Goal: Book appointment/travel/reservation

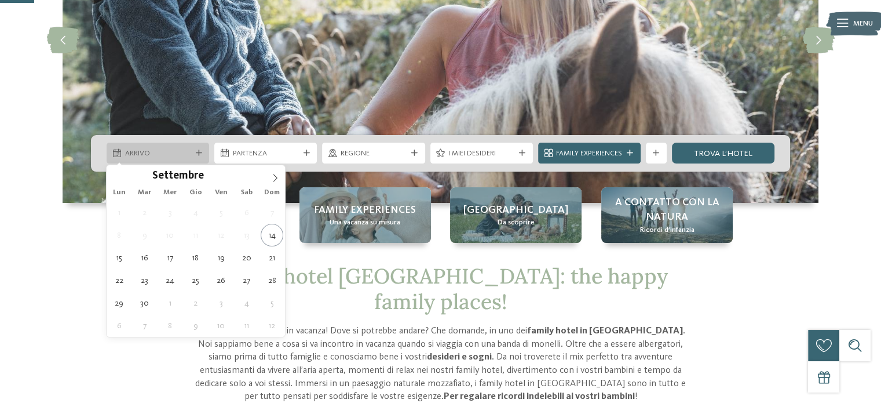
click at [154, 155] on span "Arrivo" at bounding box center [158, 153] width 66 height 10
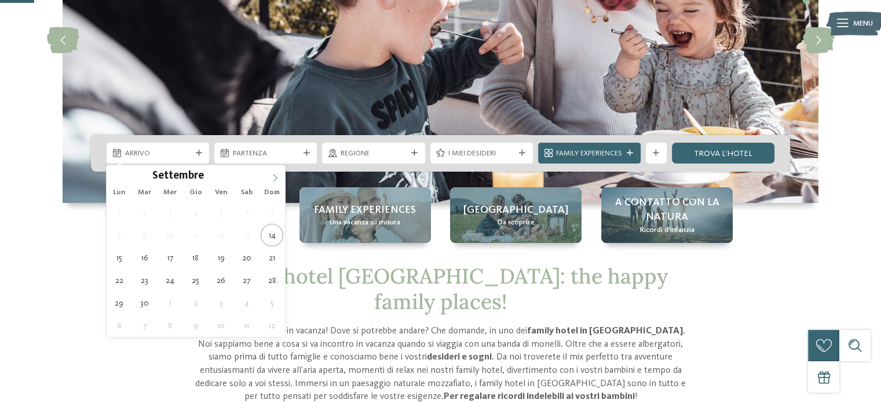
click at [275, 177] on icon at bounding box center [275, 178] width 8 height 8
type input "****"
click at [275, 177] on icon at bounding box center [275, 178] width 8 height 8
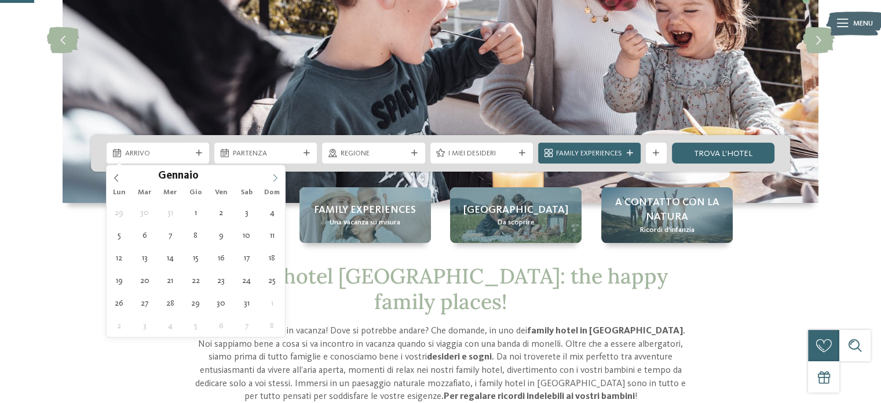
click at [275, 177] on icon at bounding box center [275, 178] width 8 height 8
click at [115, 174] on icon at bounding box center [116, 178] width 8 height 8
type div "[DATE]"
type input "****"
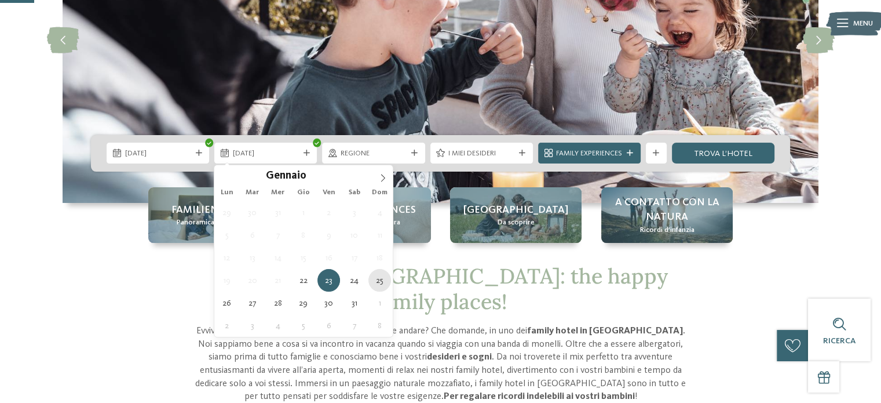
type div "[DATE]"
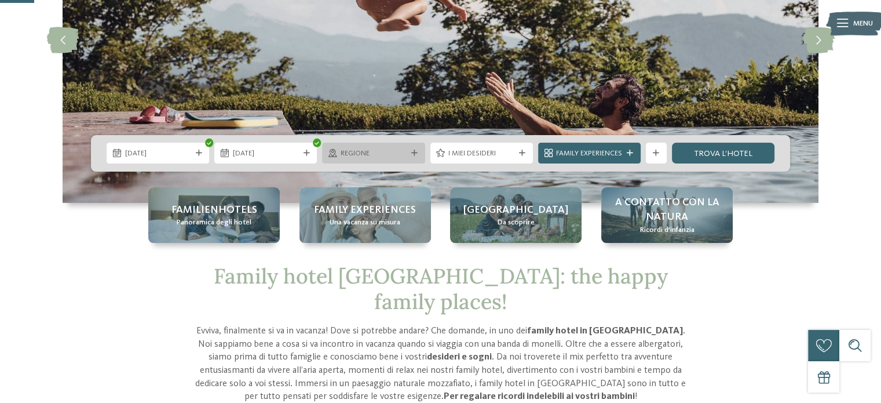
click at [370, 155] on span "Regione" at bounding box center [374, 153] width 66 height 10
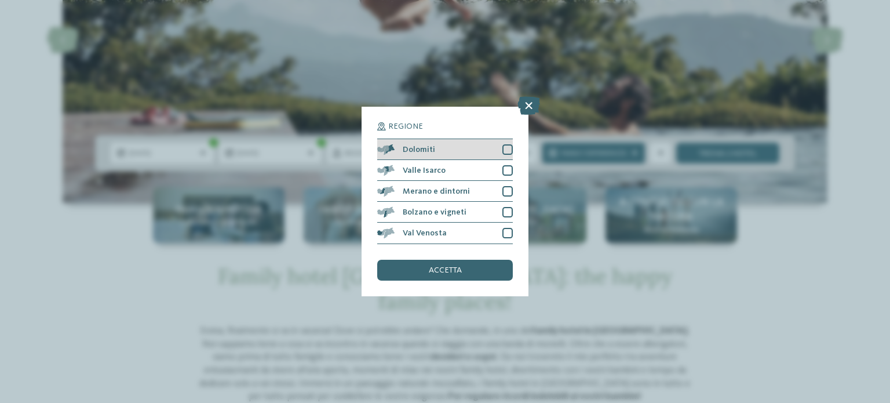
click at [509, 150] on div at bounding box center [507, 149] width 10 height 10
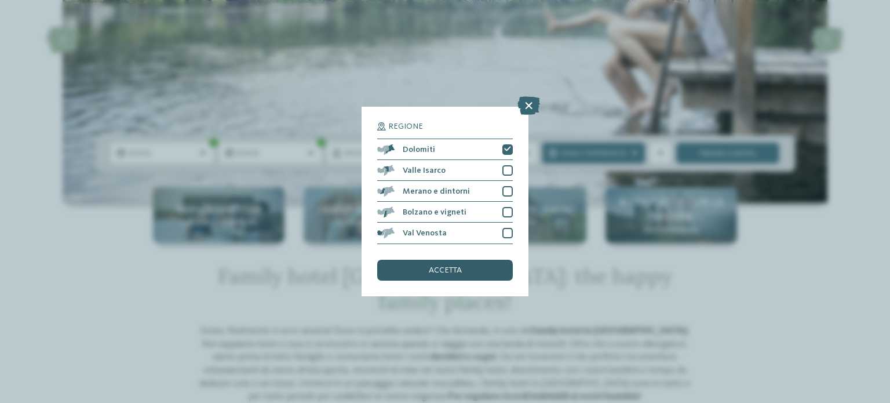
click at [489, 275] on div "accetta" at bounding box center [445, 269] width 136 height 21
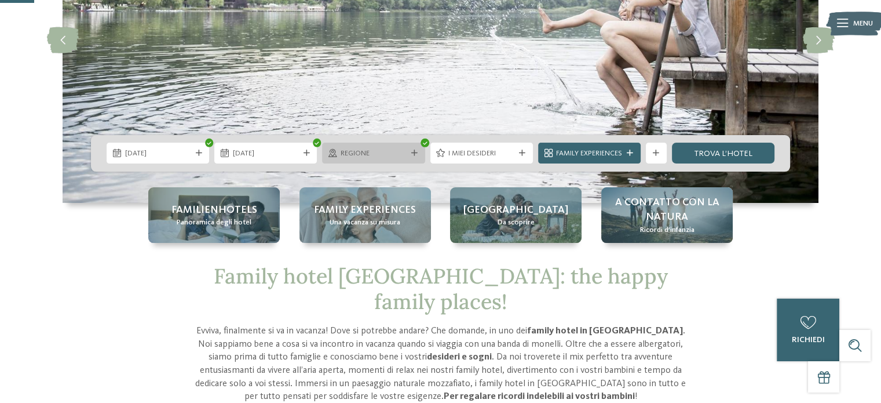
click at [410, 156] on div "Regione" at bounding box center [373, 152] width 103 height 21
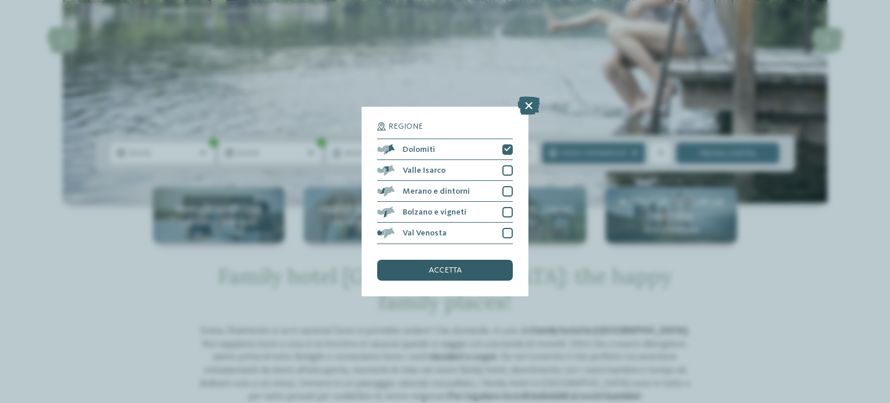
click at [443, 275] on div "accetta" at bounding box center [445, 269] width 136 height 21
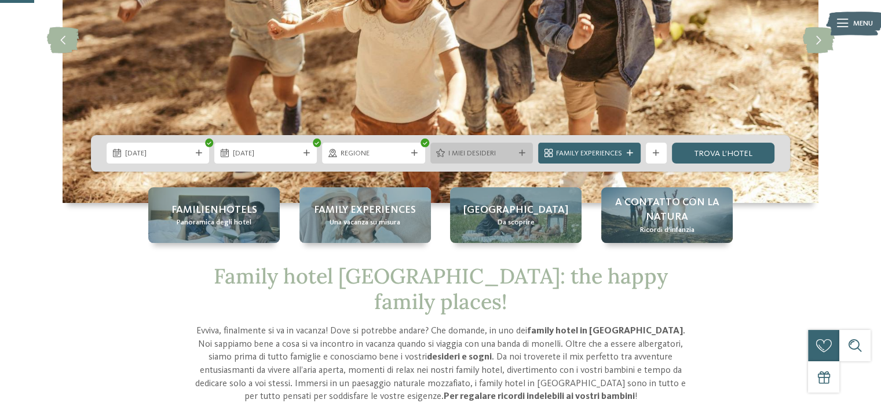
click at [478, 155] on span "I miei desideri" at bounding box center [481, 153] width 66 height 10
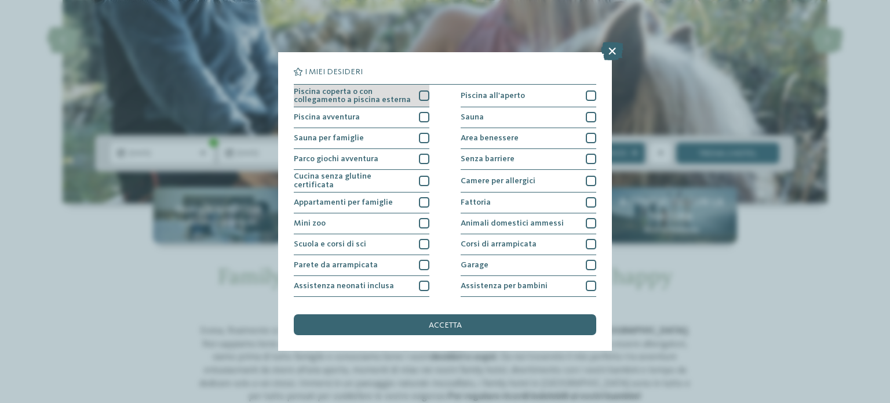
click at [402, 87] on span "Piscina coperta o con collegamento a piscina esterna" at bounding box center [353, 95] width 118 height 17
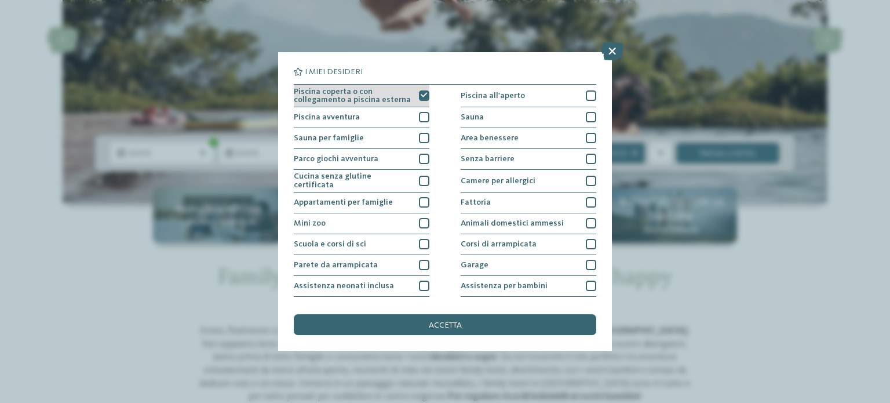
click at [411, 94] on div "Piscina coperta o con collegamento a piscina esterna" at bounding box center [362, 96] width 136 height 23
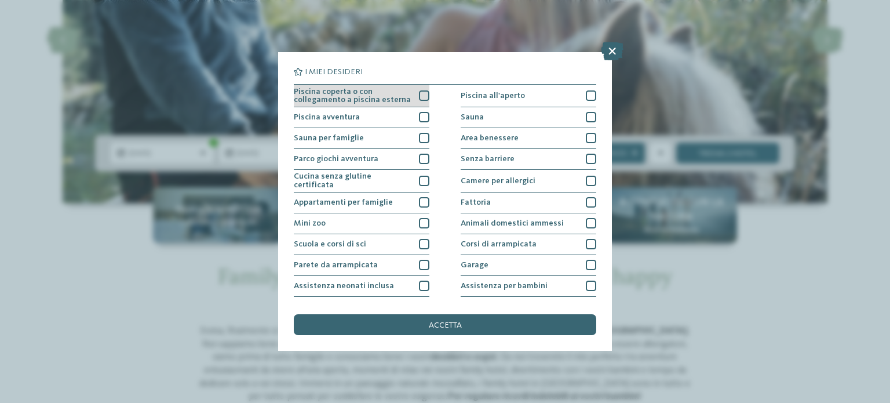
click at [392, 98] on span "Piscina coperta o con collegamento a piscina esterna" at bounding box center [353, 95] width 118 height 17
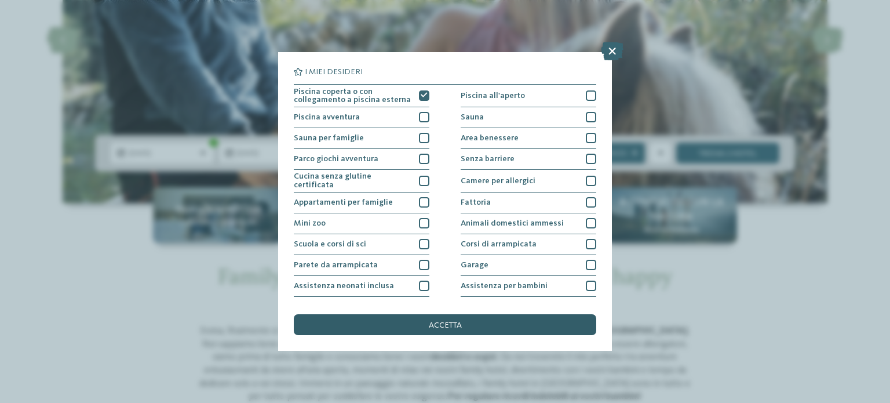
click at [448, 321] on span "accetta" at bounding box center [445, 325] width 33 height 8
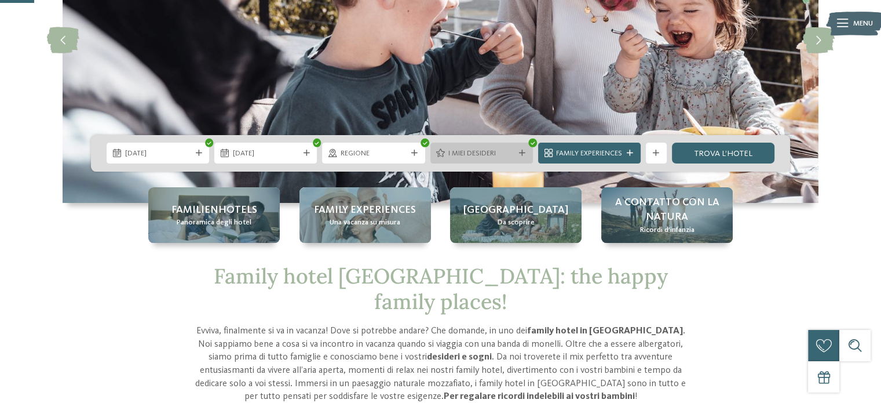
click at [499, 150] on span "I miei desideri" at bounding box center [481, 153] width 66 height 10
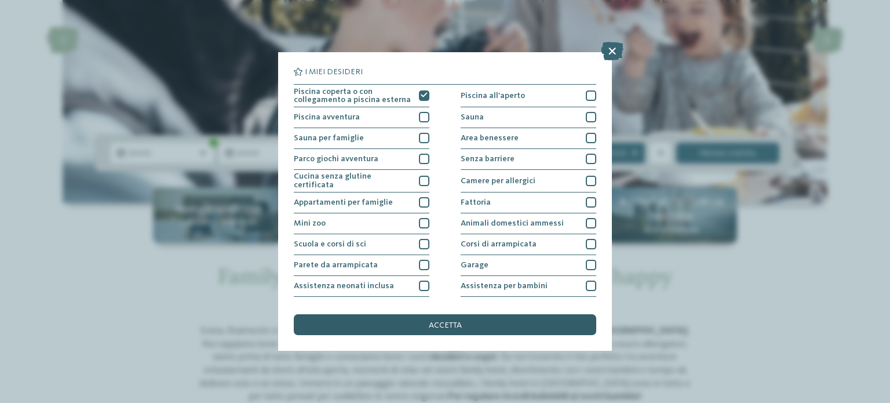
click at [462, 323] on div "accetta" at bounding box center [445, 324] width 302 height 21
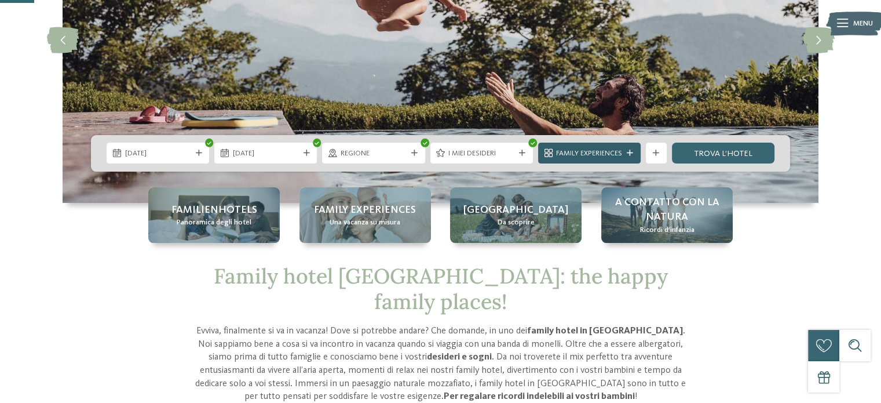
click at [606, 148] on div "Family Experiences" at bounding box center [589, 153] width 71 height 11
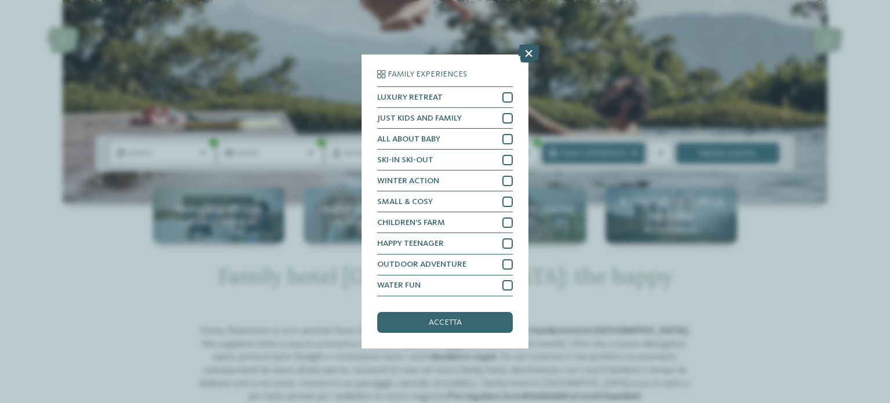
click at [527, 59] on icon at bounding box center [528, 54] width 23 height 19
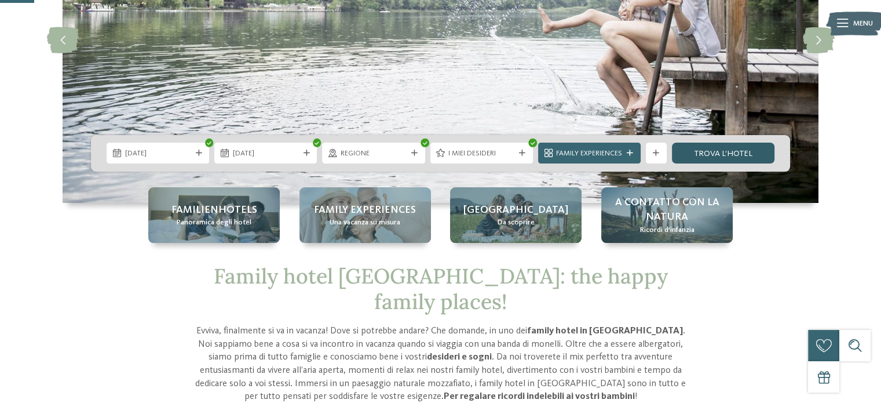
click at [759, 153] on link "trova l’hotel" at bounding box center [723, 152] width 103 height 21
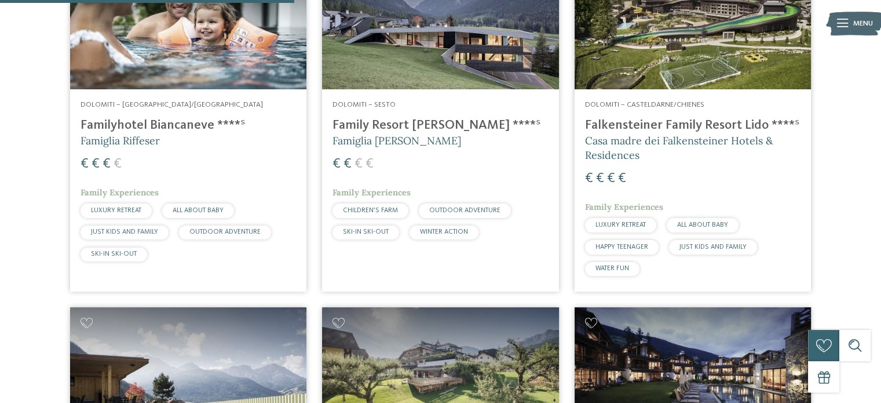
scroll to position [393, 0]
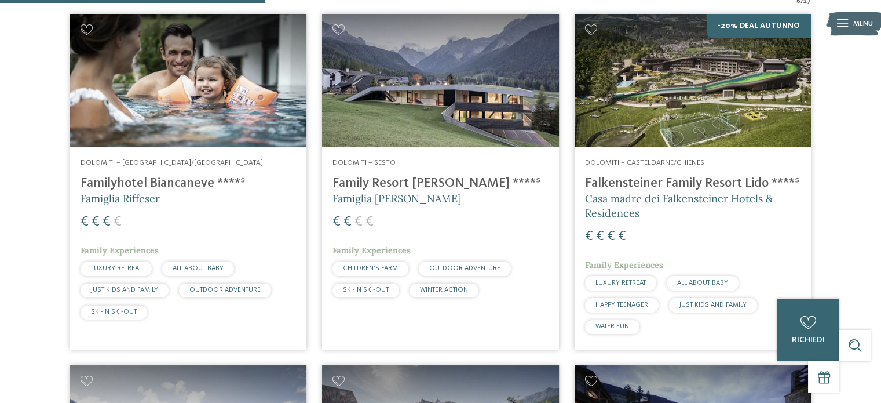
click at [490, 116] on img at bounding box center [440, 80] width 236 height 133
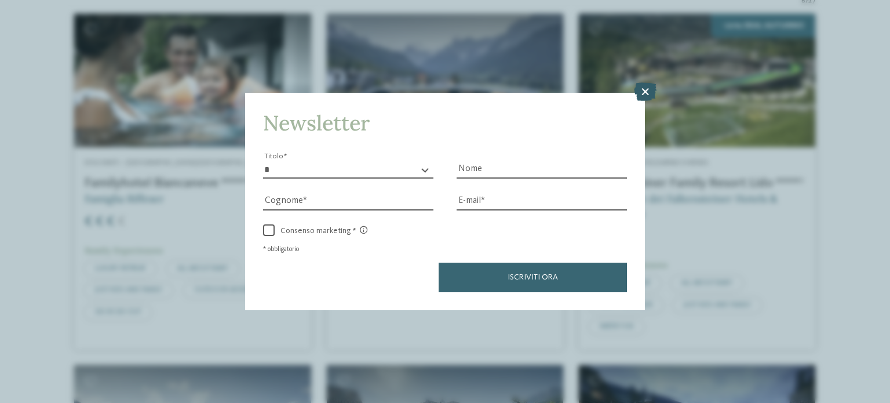
click at [642, 89] on icon at bounding box center [645, 91] width 23 height 19
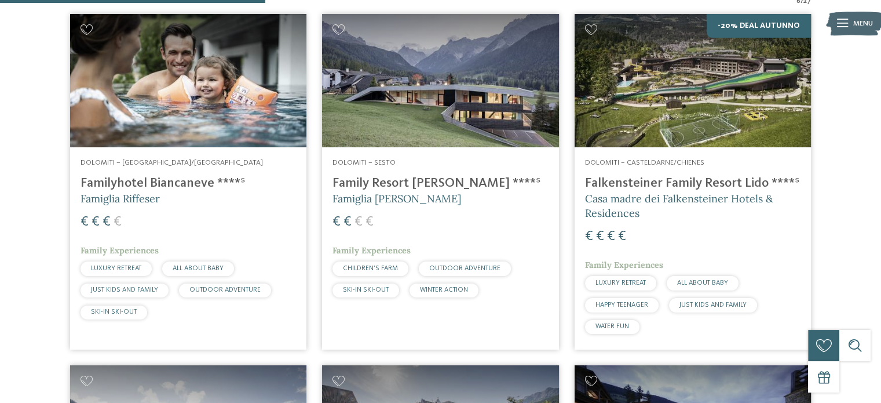
click at [503, 85] on img at bounding box center [440, 80] width 236 height 133
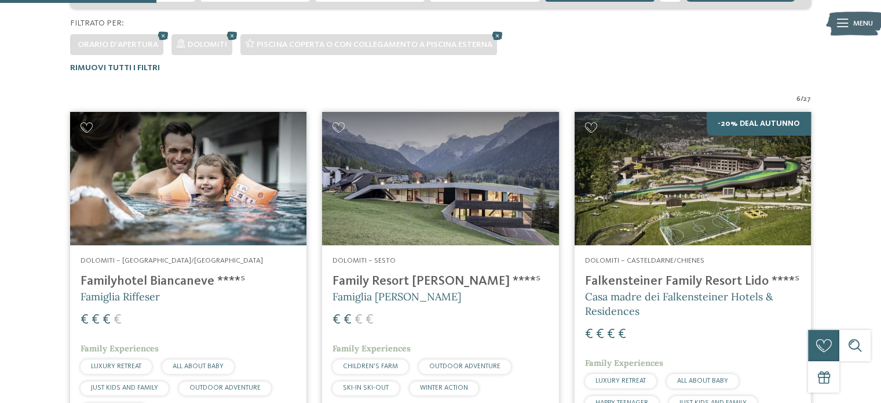
scroll to position [463, 0]
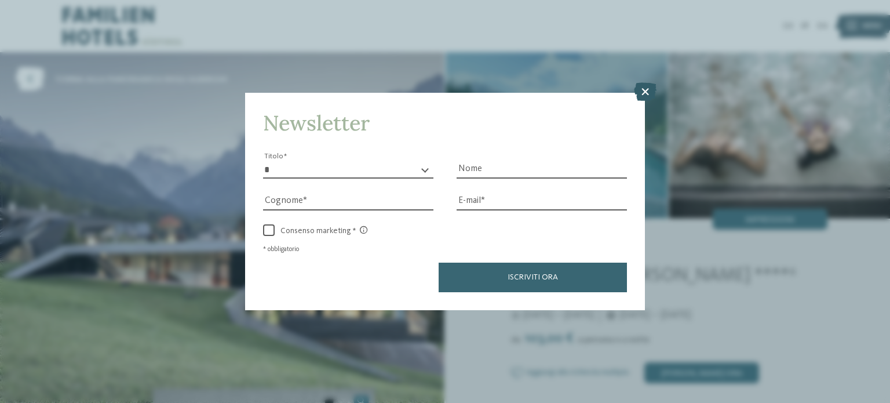
click at [650, 94] on icon at bounding box center [645, 91] width 23 height 19
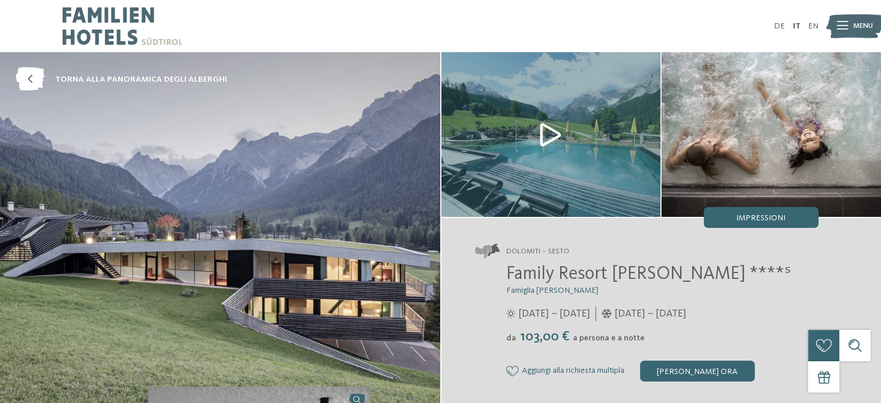
click at [551, 129] on img at bounding box center [551, 134] width 220 height 165
